Goal: Information Seeking & Learning: Compare options

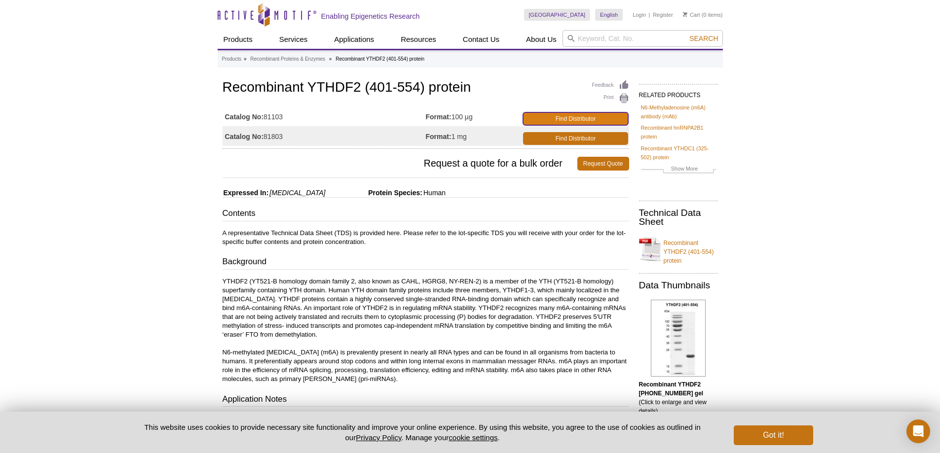
click at [583, 121] on link "Find Distributor" at bounding box center [575, 118] width 105 height 13
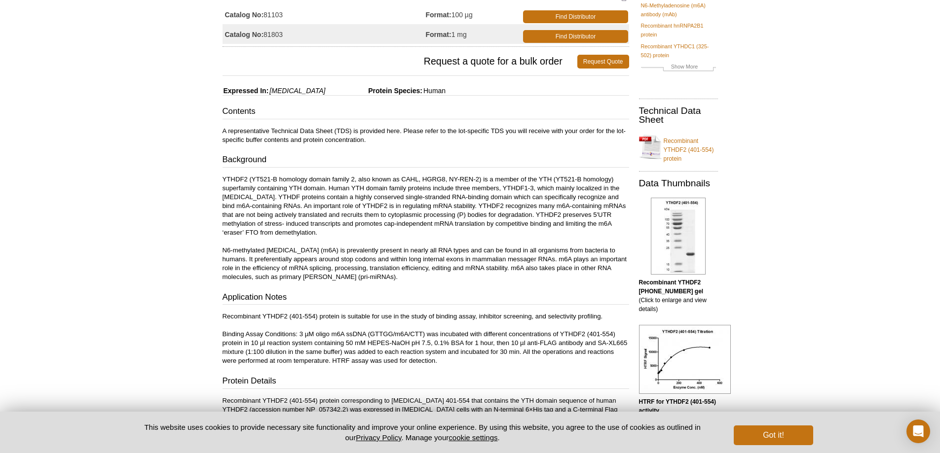
scroll to position [197, 0]
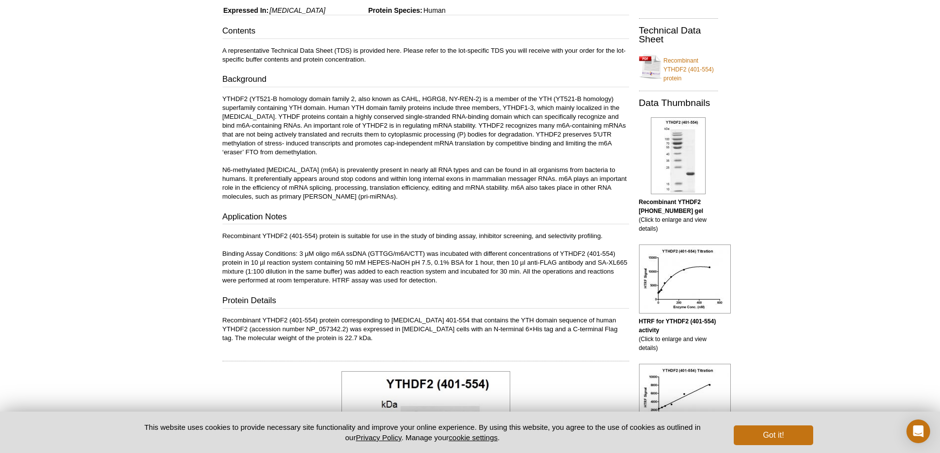
click at [201, 265] on div "Active Motif Logo Enabling Epigenetics Research 0 Search Skip to content Active…" at bounding box center [470, 390] width 940 height 1147
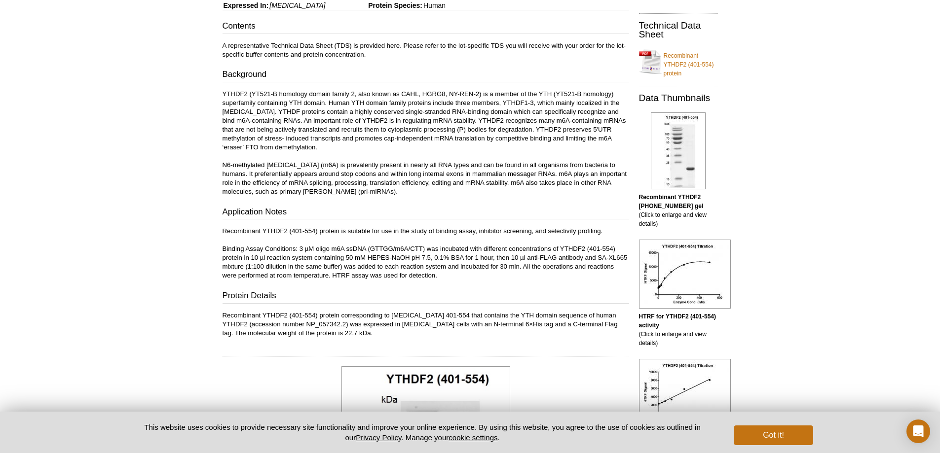
scroll to position [183, 0]
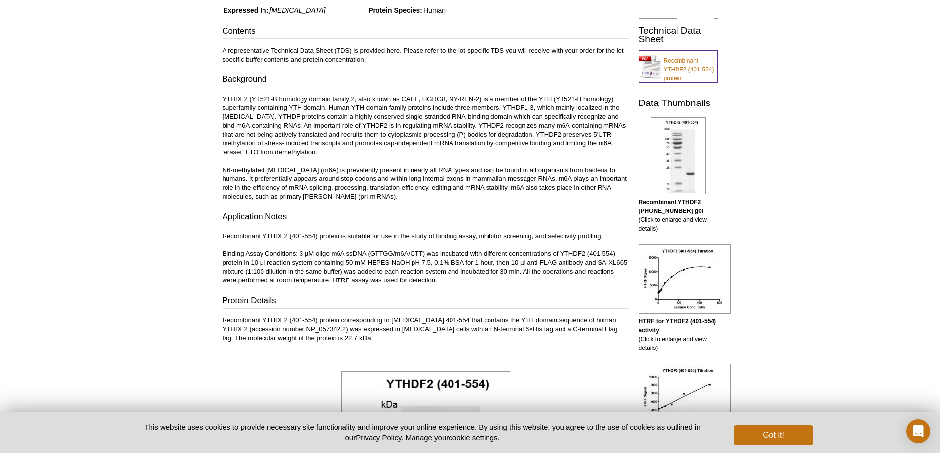
click at [682, 69] on link "Recombinant YTHDF2 (401-554) protein" at bounding box center [678, 66] width 79 height 33
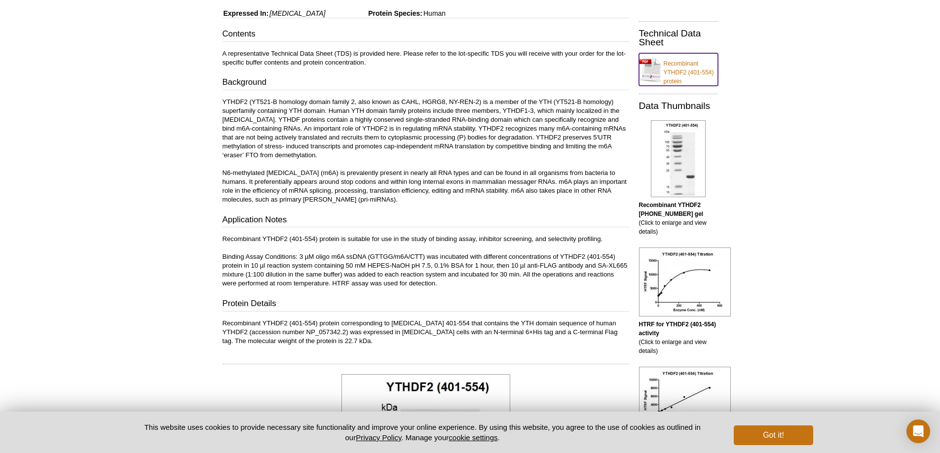
scroll to position [0, 0]
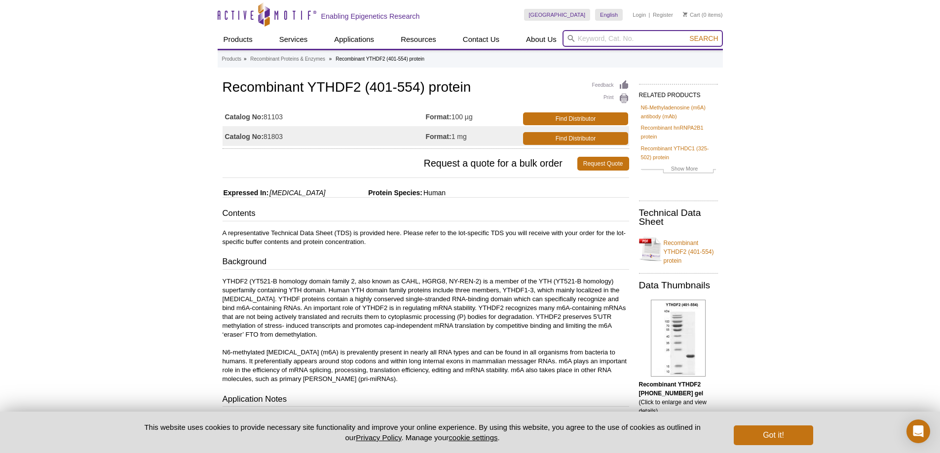
click at [592, 37] on input "search" at bounding box center [642, 38] width 160 height 17
type input "ythdf"
click at [686, 34] on button "Search" at bounding box center [703, 38] width 35 height 9
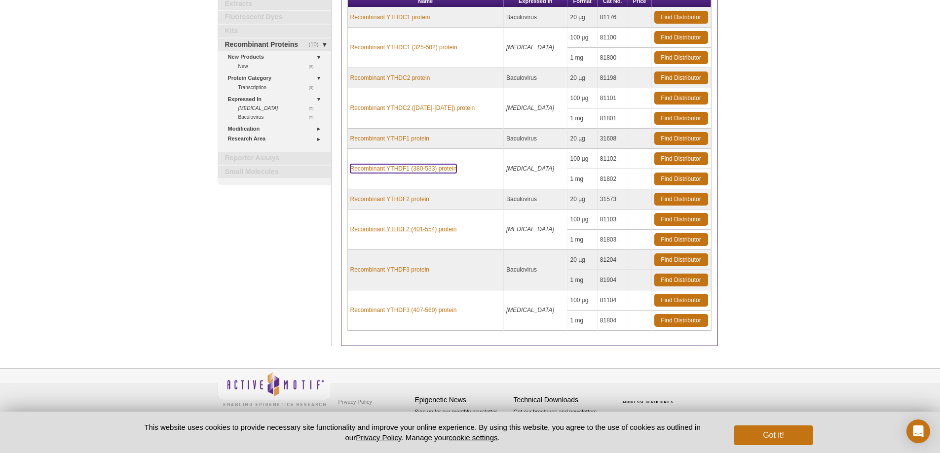
scroll to position [88, 0]
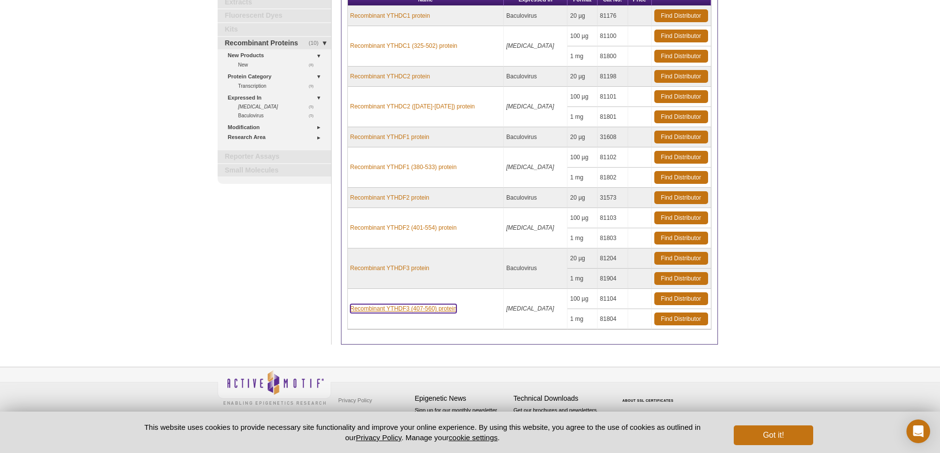
click at [441, 308] on link "Recombinant YTHDF3 (407-560) protein" at bounding box center [403, 308] width 107 height 9
click at [411, 308] on link "Recombinant YTHDF3 (407-560) protein" at bounding box center [403, 308] width 107 height 9
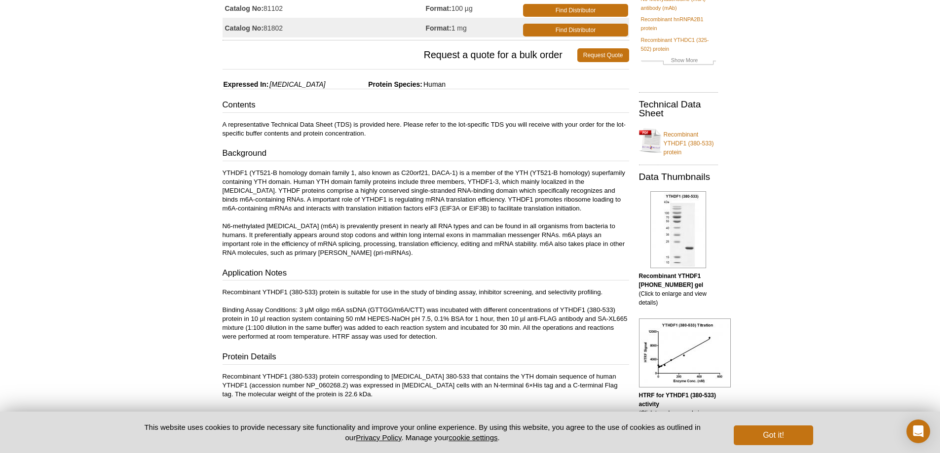
scroll to position [148, 0]
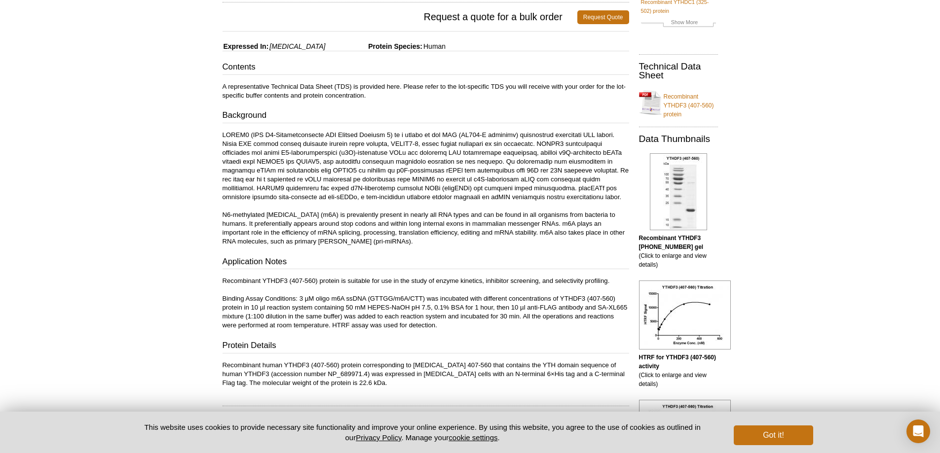
scroll to position [148, 0]
